Goal: Information Seeking & Learning: Understand process/instructions

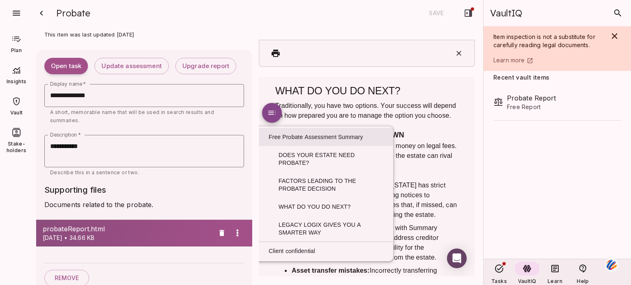
scroll to position [2, 0]
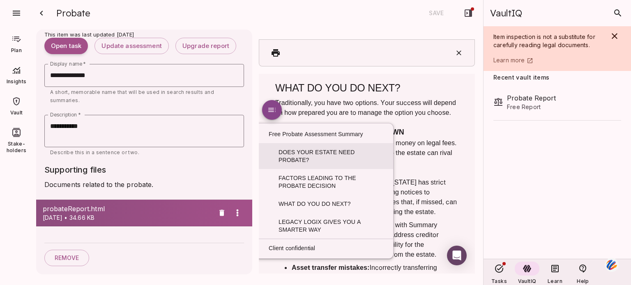
click at [299, 149] on link "DOES YOUR ESTATE NEED PROBATE?" at bounding box center [326, 156] width 135 height 26
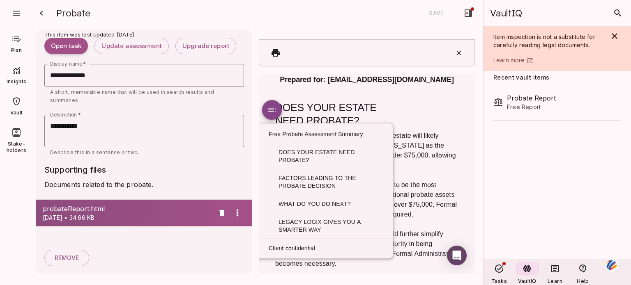
click at [199, 154] on p "Describe this in a sentence or two." at bounding box center [144, 153] width 188 height 8
click at [542, 182] on div "Probate Report Free Report" at bounding box center [554, 171] width 143 height 175
click at [384, 117] on h3 "DOES YOUR ESTATE NEED PROBATE?" at bounding box center [366, 114] width 183 height 26
click at [394, 117] on h3 "DOES YOUR ESTATE NEED PROBATE?" at bounding box center [366, 114] width 183 height 26
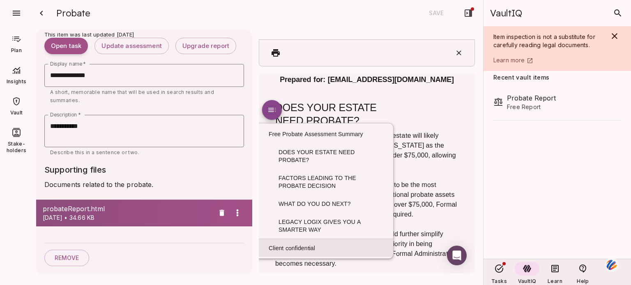
click at [304, 250] on link "Client confidential" at bounding box center [326, 248] width 135 height 18
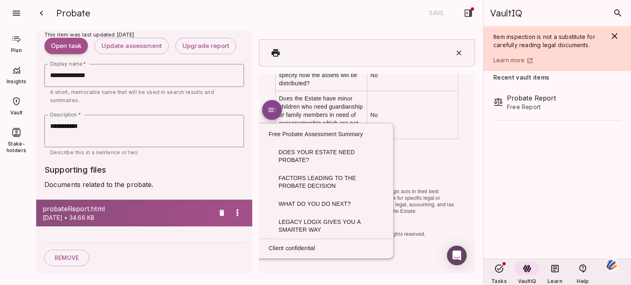
click at [338, 163] on link "DOES YOUR ESTATE NEED PROBATE?" at bounding box center [326, 156] width 135 height 26
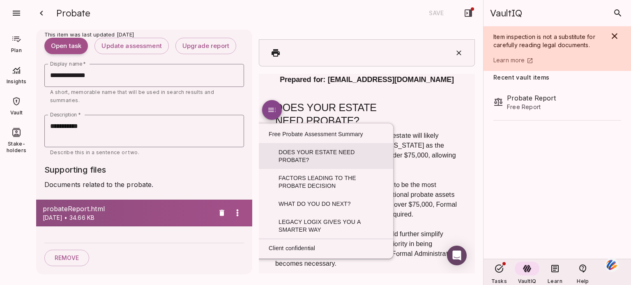
click at [338, 163] on link "DOES YOUR ESTATE NEED PROBATE?" at bounding box center [326, 156] width 135 height 26
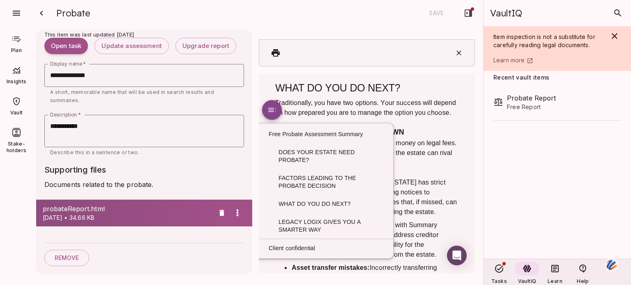
scroll to position [0, 0]
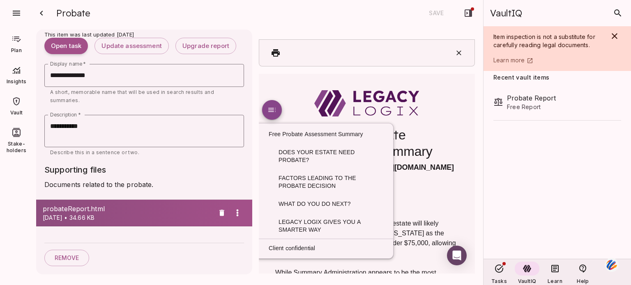
click at [303, 93] on div "Legacy Logix" at bounding box center [366, 103] width 183 height 26
click at [432, 97] on div "Legacy Logix" at bounding box center [366, 103] width 183 height 26
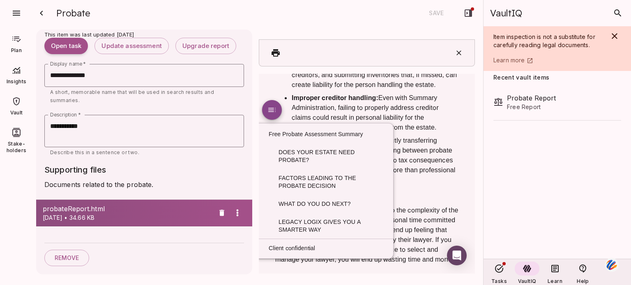
scroll to position [665, 0]
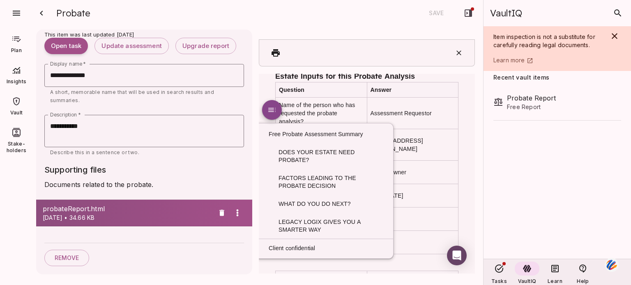
drag, startPoint x: 467, startPoint y: 148, endPoint x: 728, endPoint y: 280, distance: 293.3
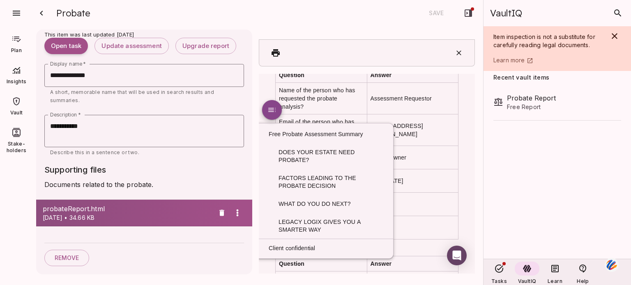
drag, startPoint x: 470, startPoint y: 207, endPoint x: 469, endPoint y: 220, distance: 12.7
click at [469, 220] on div "**********" at bounding box center [255, 156] width 455 height 259
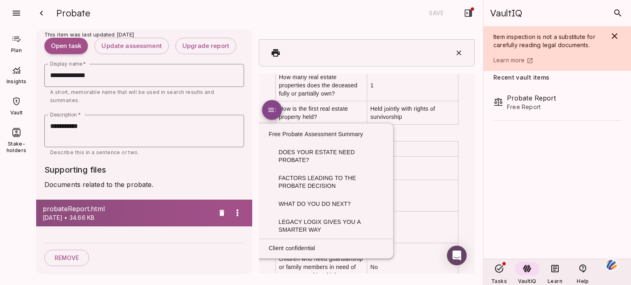
scroll to position [1669, 0]
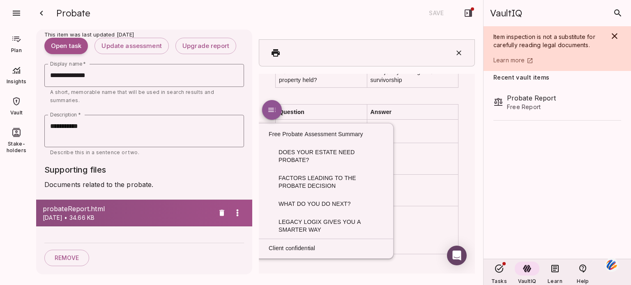
click at [273, 110] on span "toc" at bounding box center [272, 110] width 10 height 10
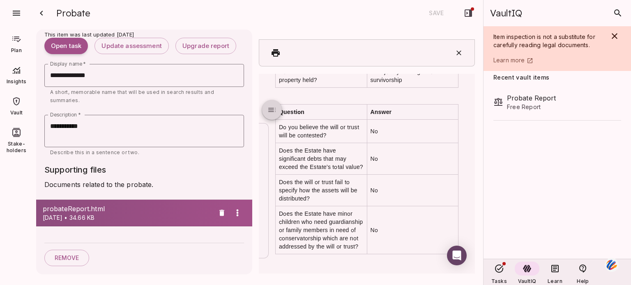
click at [273, 110] on span "toc" at bounding box center [272, 110] width 10 height 10
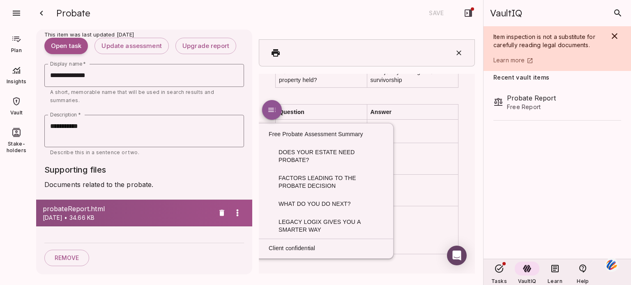
click at [273, 110] on span "toc" at bounding box center [272, 110] width 10 height 10
